Goal: Information Seeking & Learning: Learn about a topic

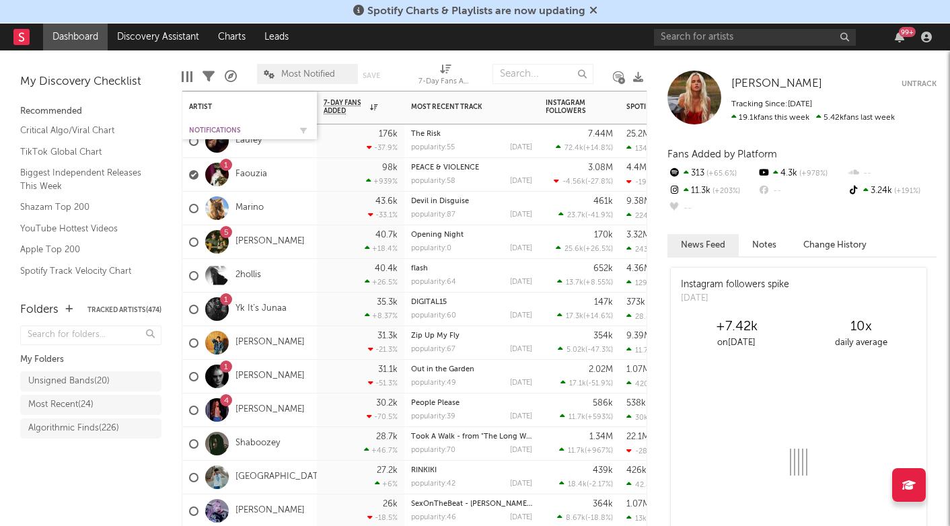
click at [223, 132] on div "Notifications" at bounding box center [239, 131] width 101 height 8
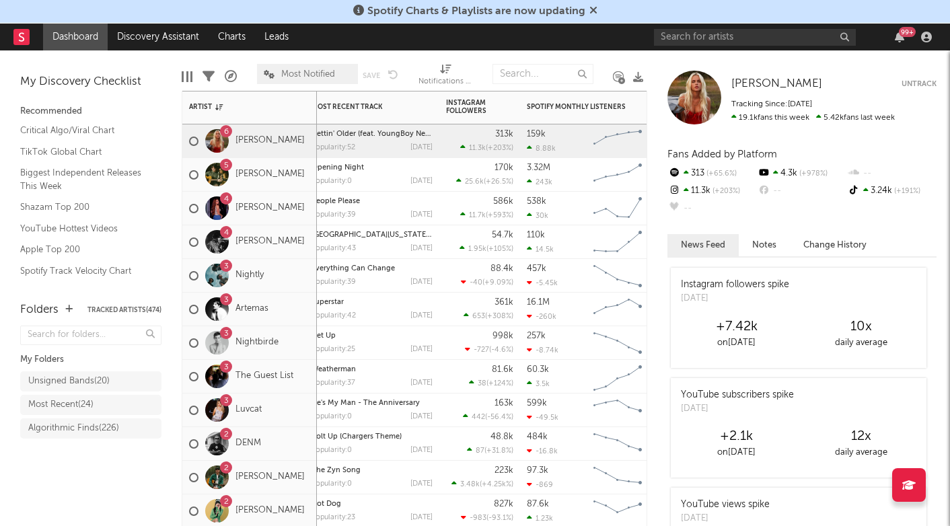
click at [304, 220] on div "4 [PERSON_NAME]" at bounding box center [249, 209] width 135 height 34
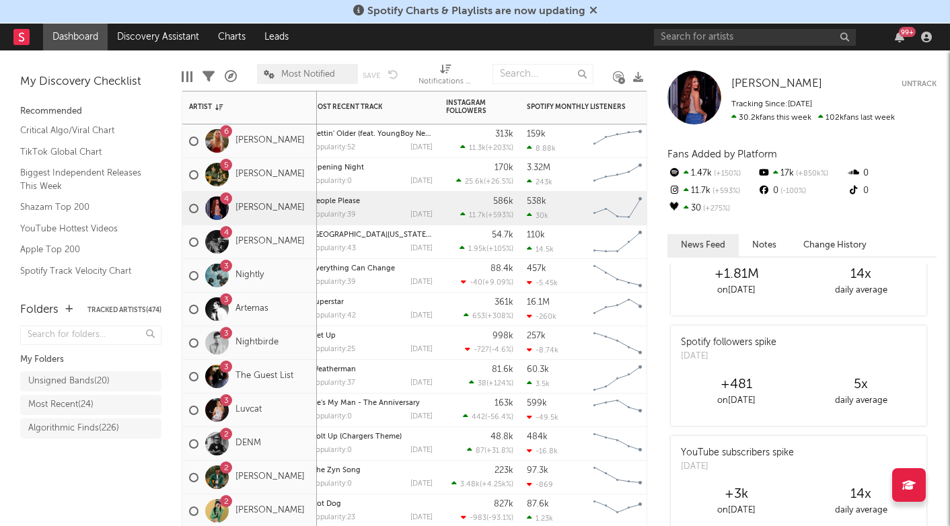
scroll to position [165, 0]
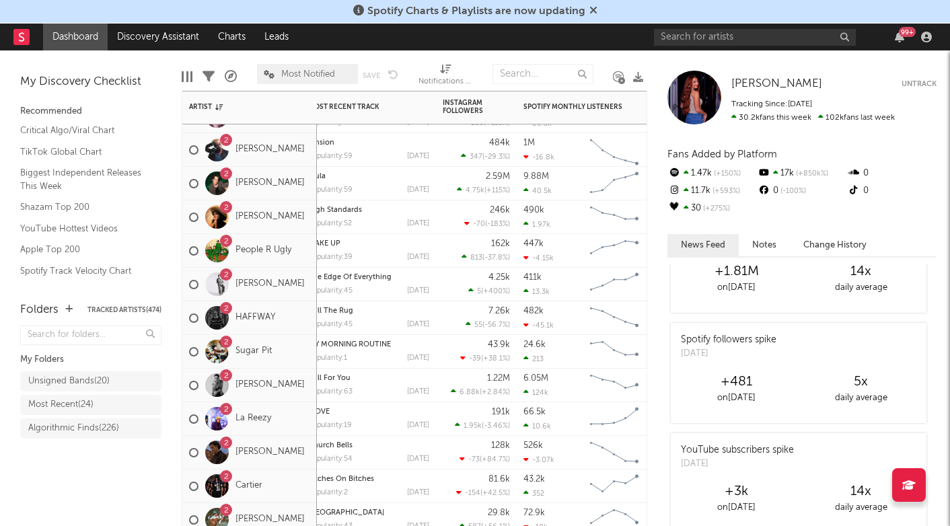
click at [302, 400] on div "2 [PERSON_NAME]" at bounding box center [247, 385] width 116 height 39
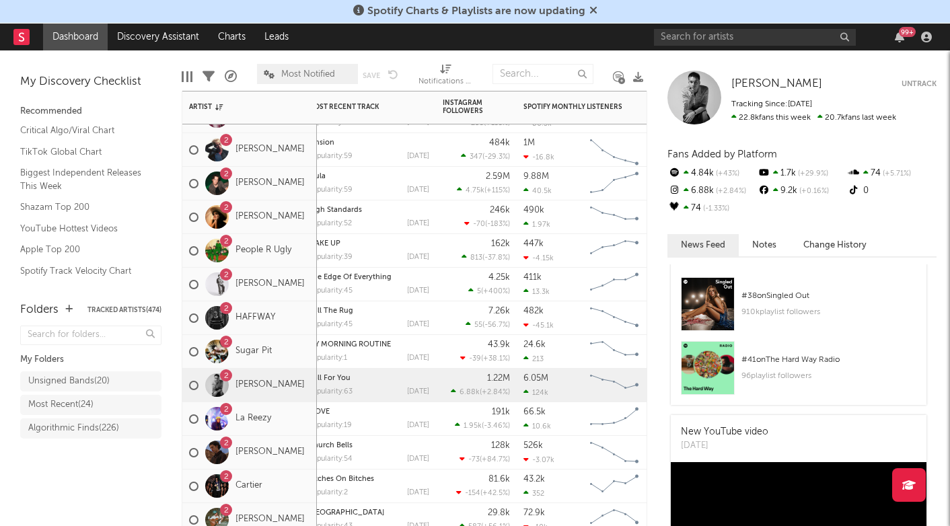
scroll to position [38, 0]
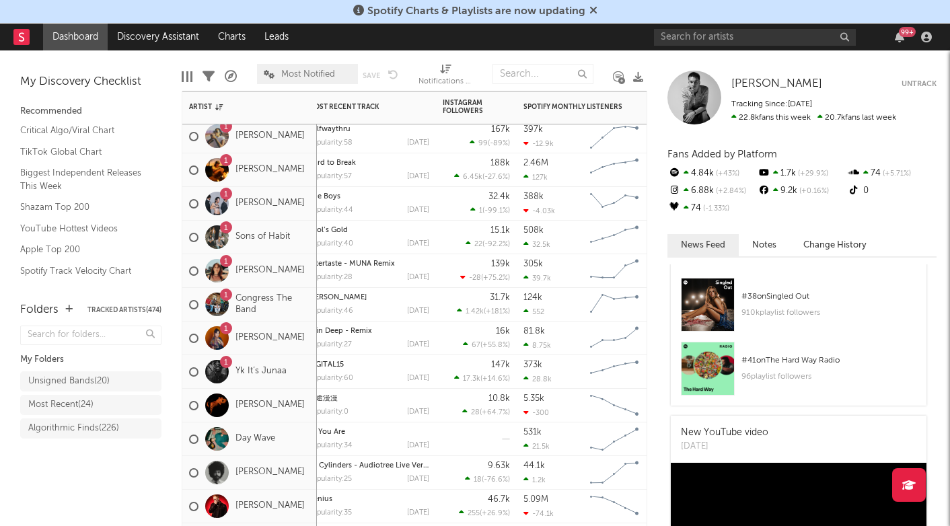
click at [300, 76] on span "Most Notified" at bounding box center [308, 74] width 54 height 9
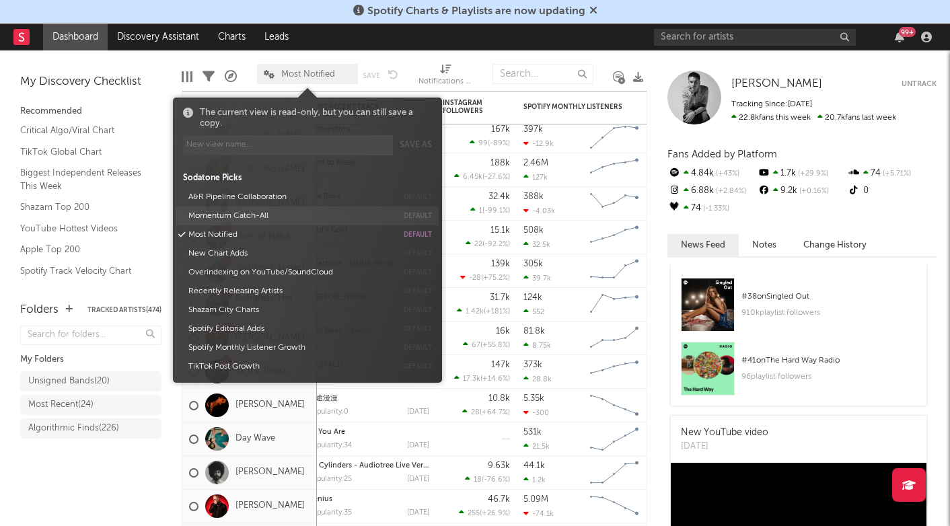
click at [250, 222] on button "Momentum Catch-All" at bounding box center [290, 216] width 213 height 19
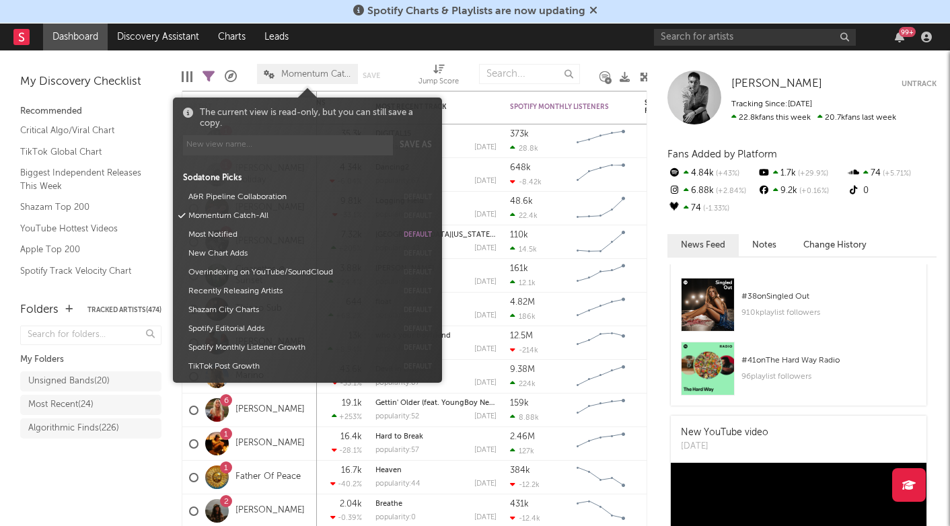
click at [131, 472] on div "My Folders Unsigned Bands ( 20 ) Most Recent ( 24 ) Algorithmic Finds ( 226 )" at bounding box center [90, 400] width 141 height 157
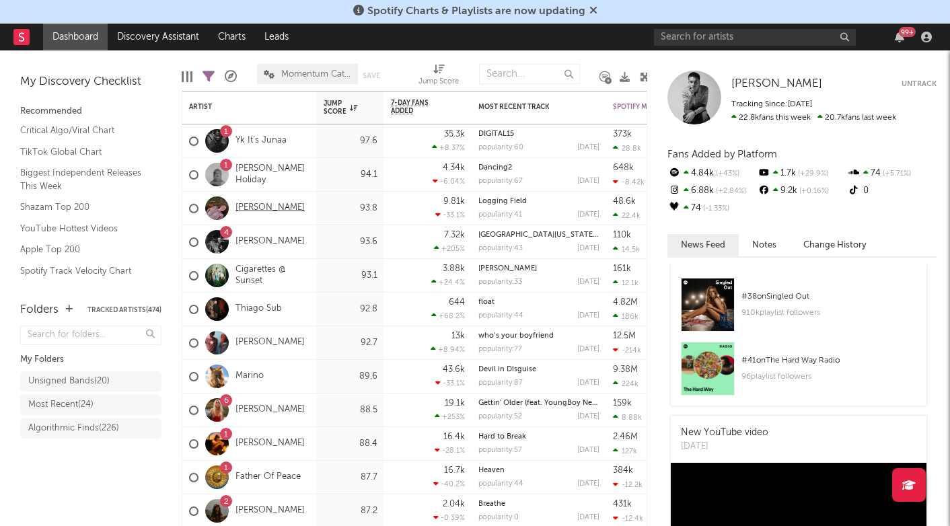
click at [266, 207] on link "[PERSON_NAME]" at bounding box center [270, 208] width 69 height 11
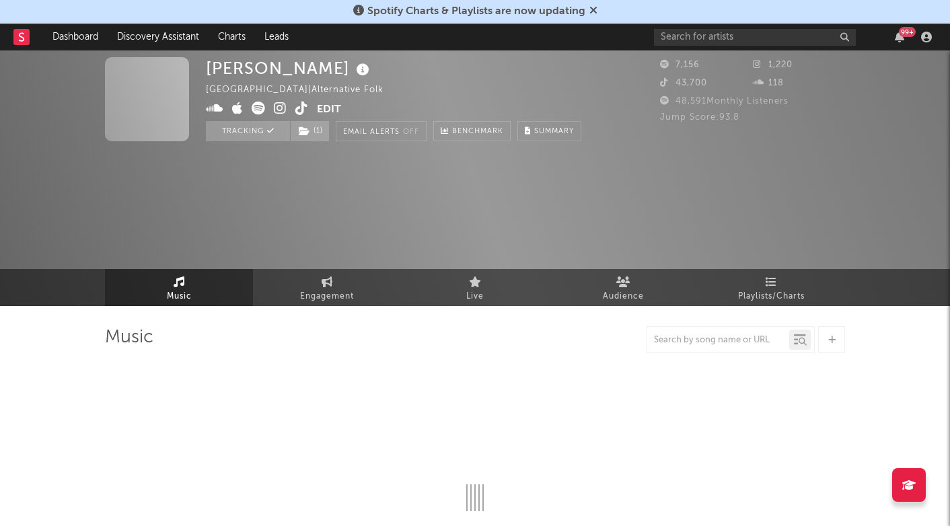
select select "1w"
